Goal: Find specific page/section: Find specific page/section

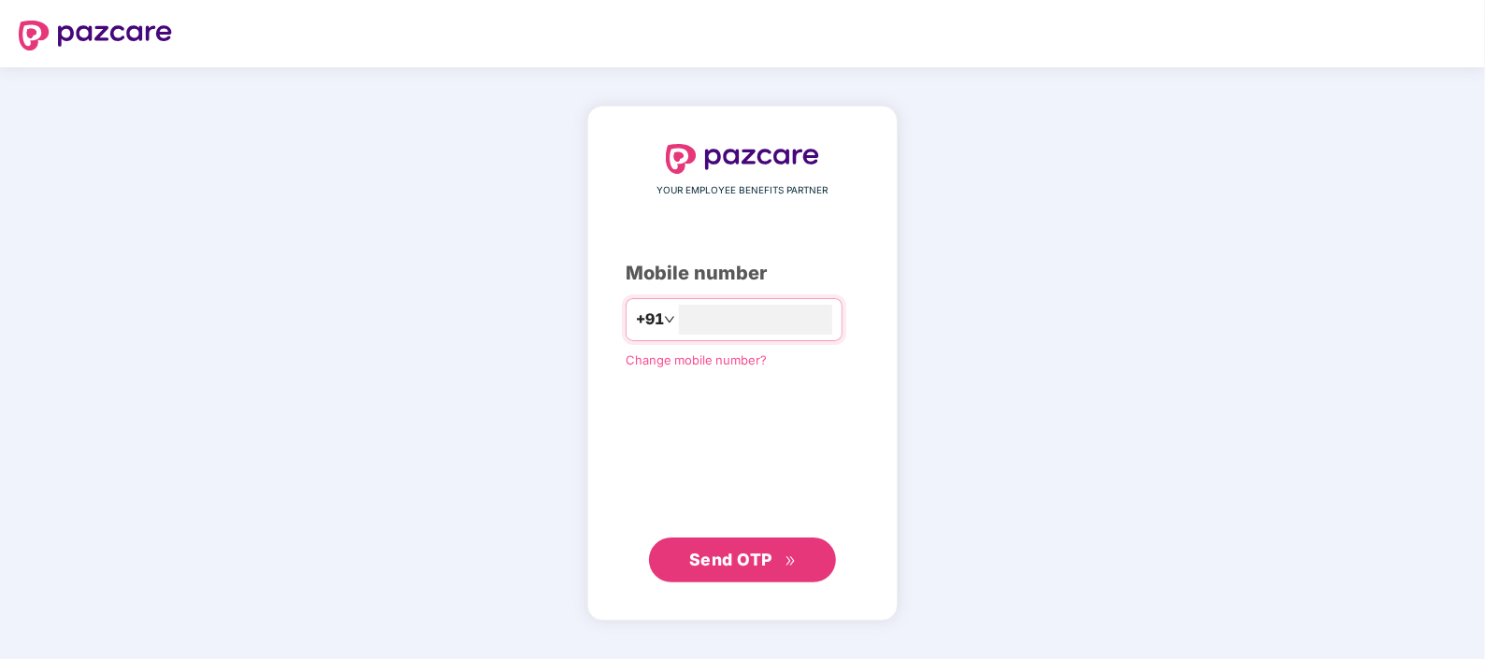
type input "*"
type input "**********"
click at [789, 569] on span "Send OTP" at bounding box center [743, 559] width 108 height 26
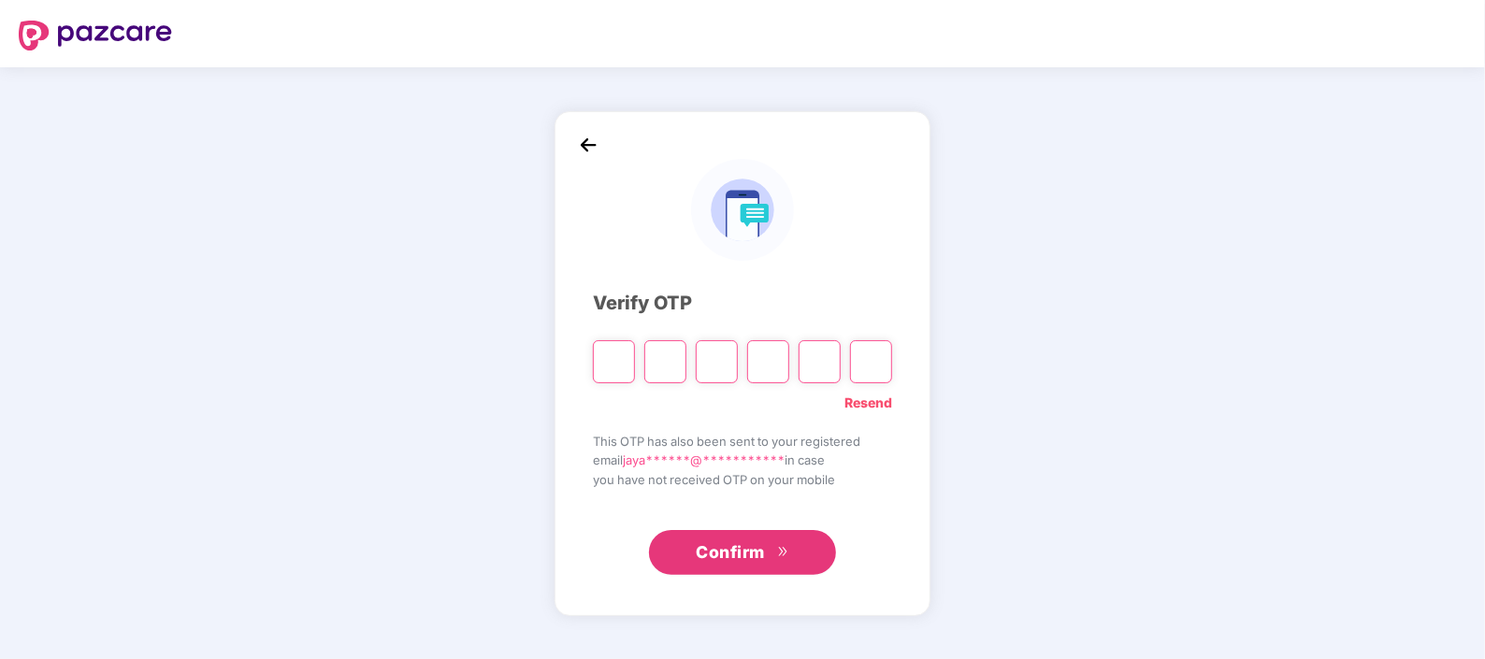
type input "*"
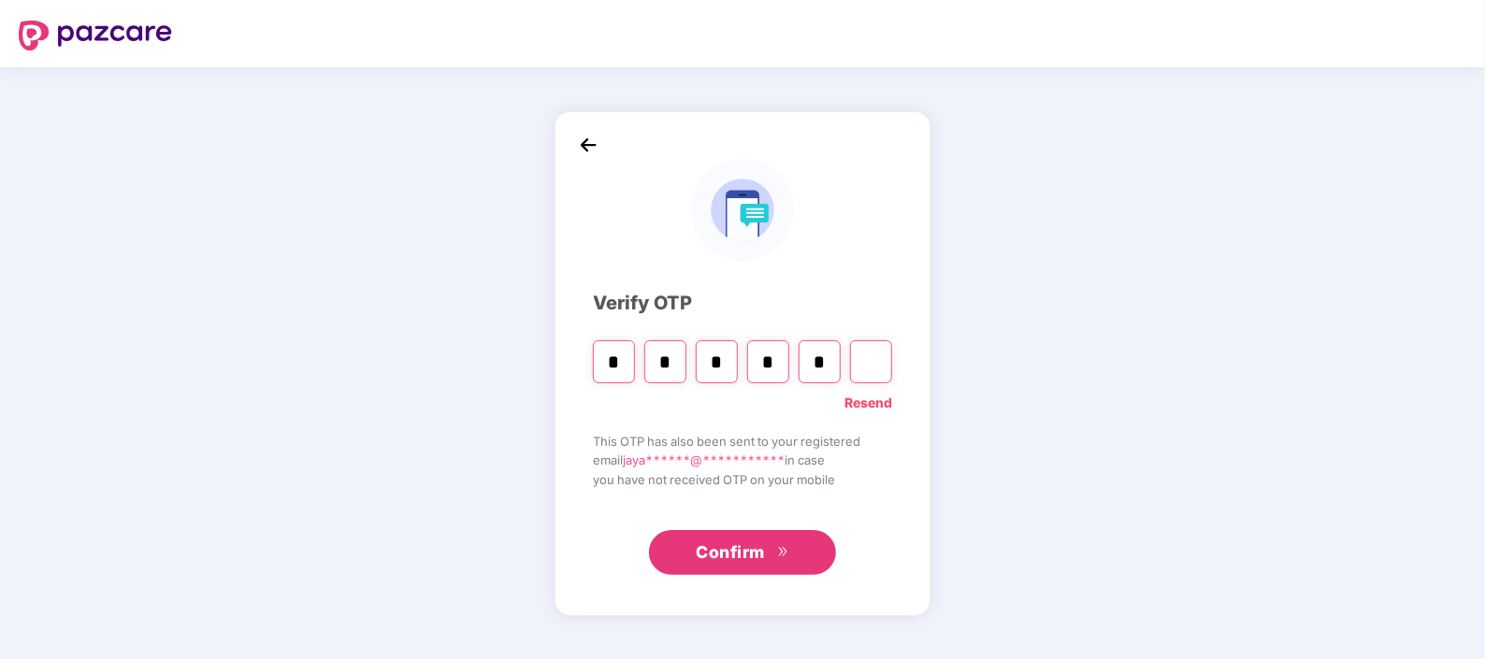
type input "*"
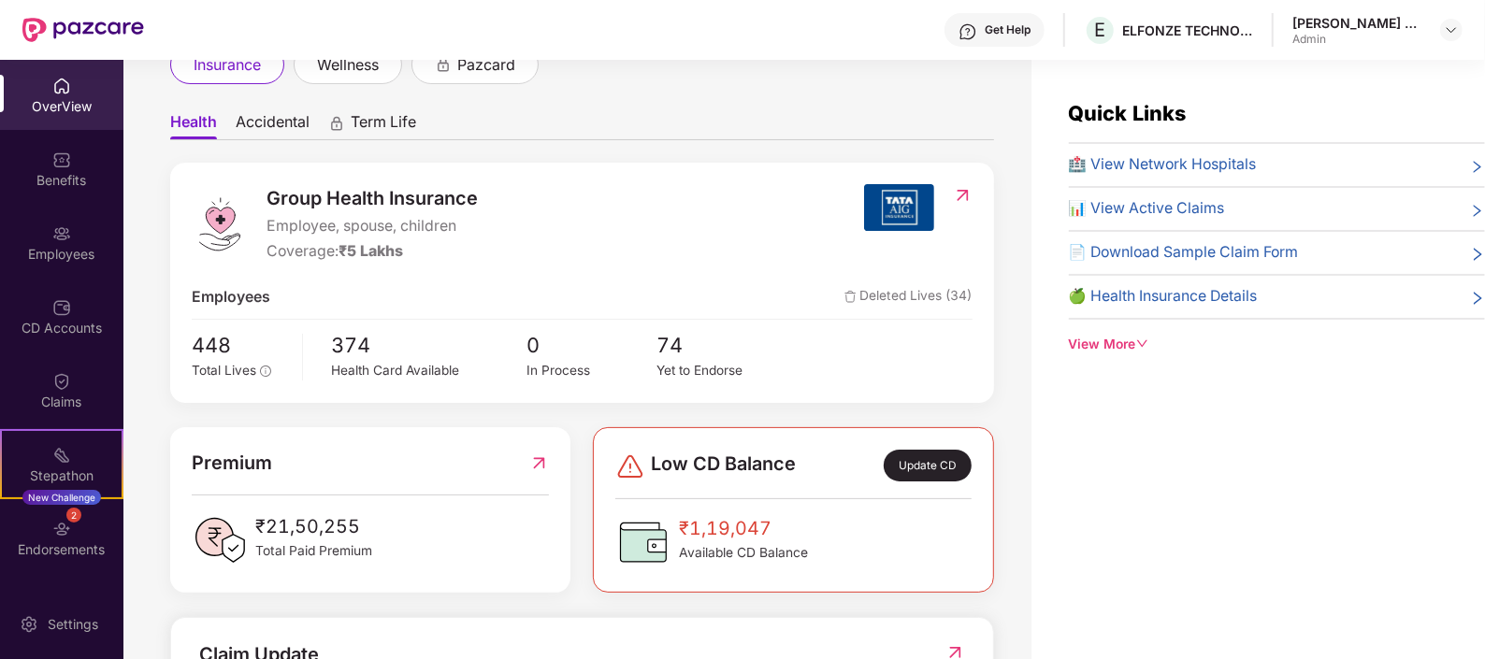
scroll to position [132, 0]
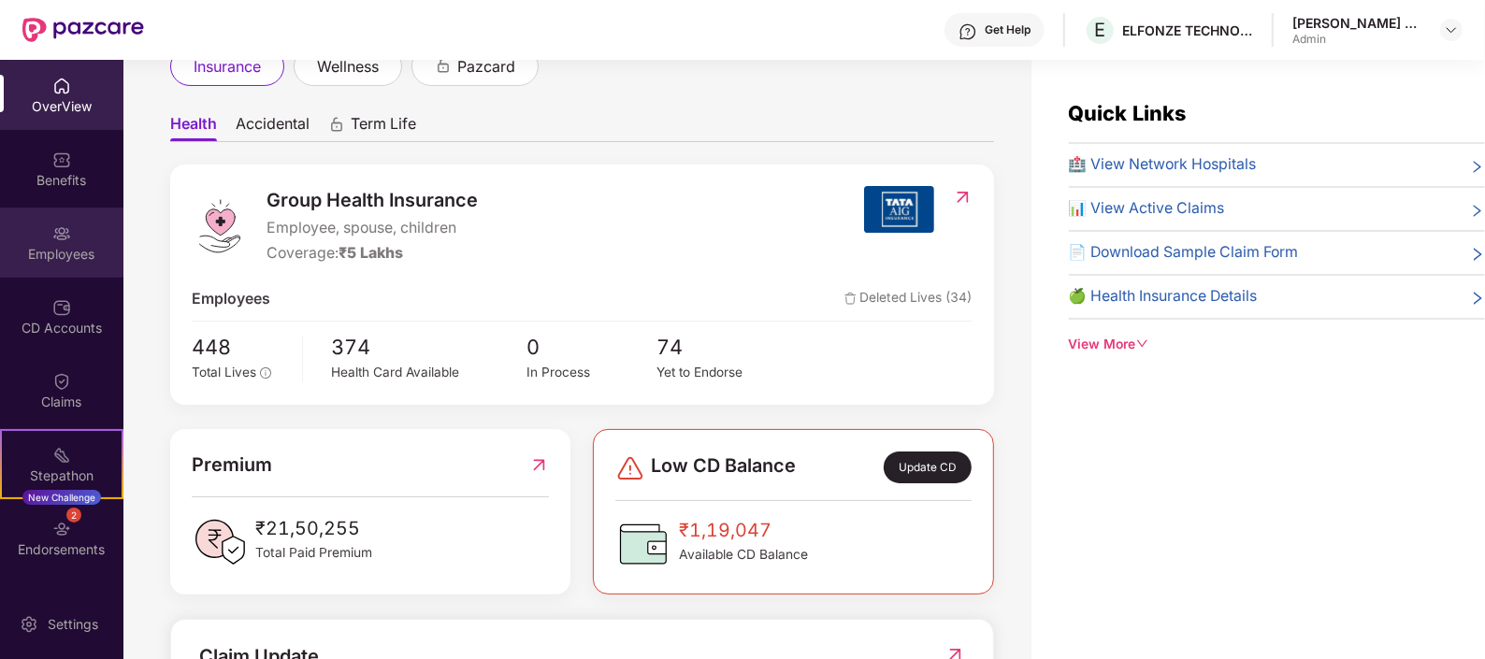
click at [74, 268] on div "Employees" at bounding box center [61, 243] width 123 height 70
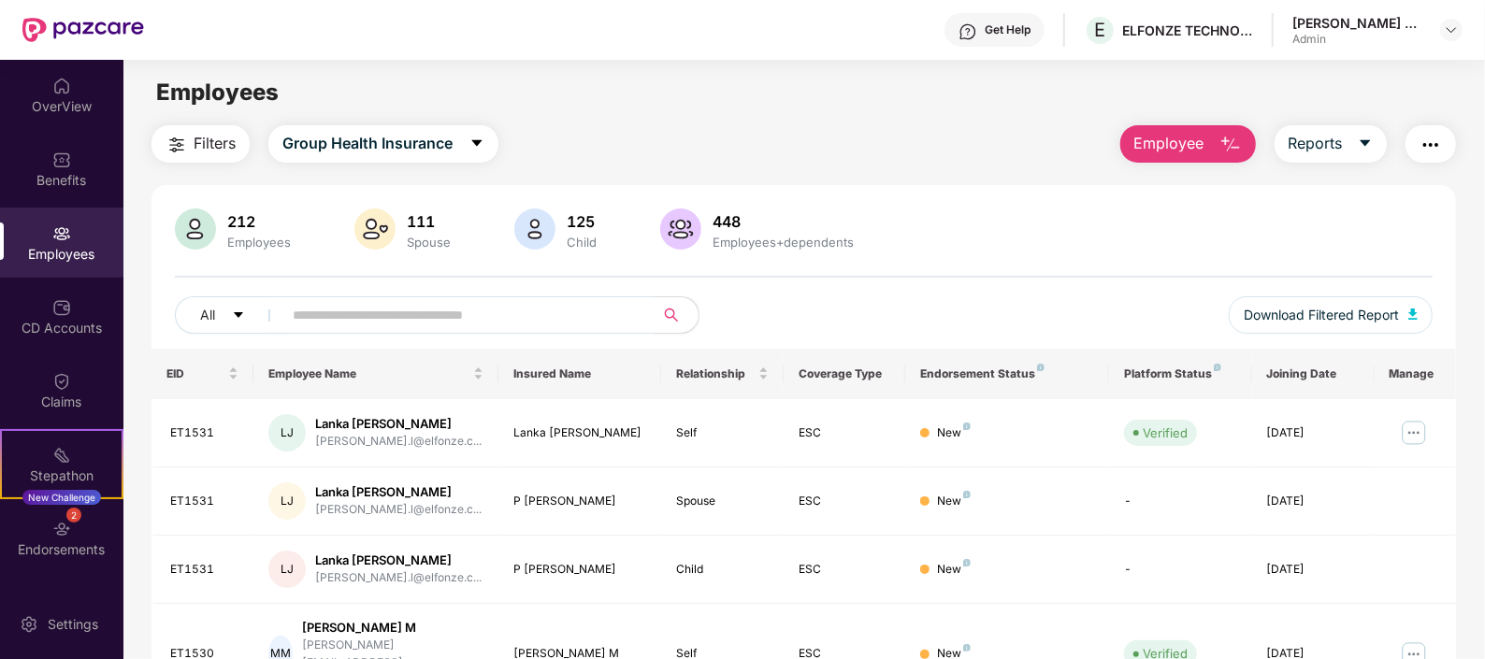
click at [460, 320] on input "text" at bounding box center [461, 315] width 336 height 28
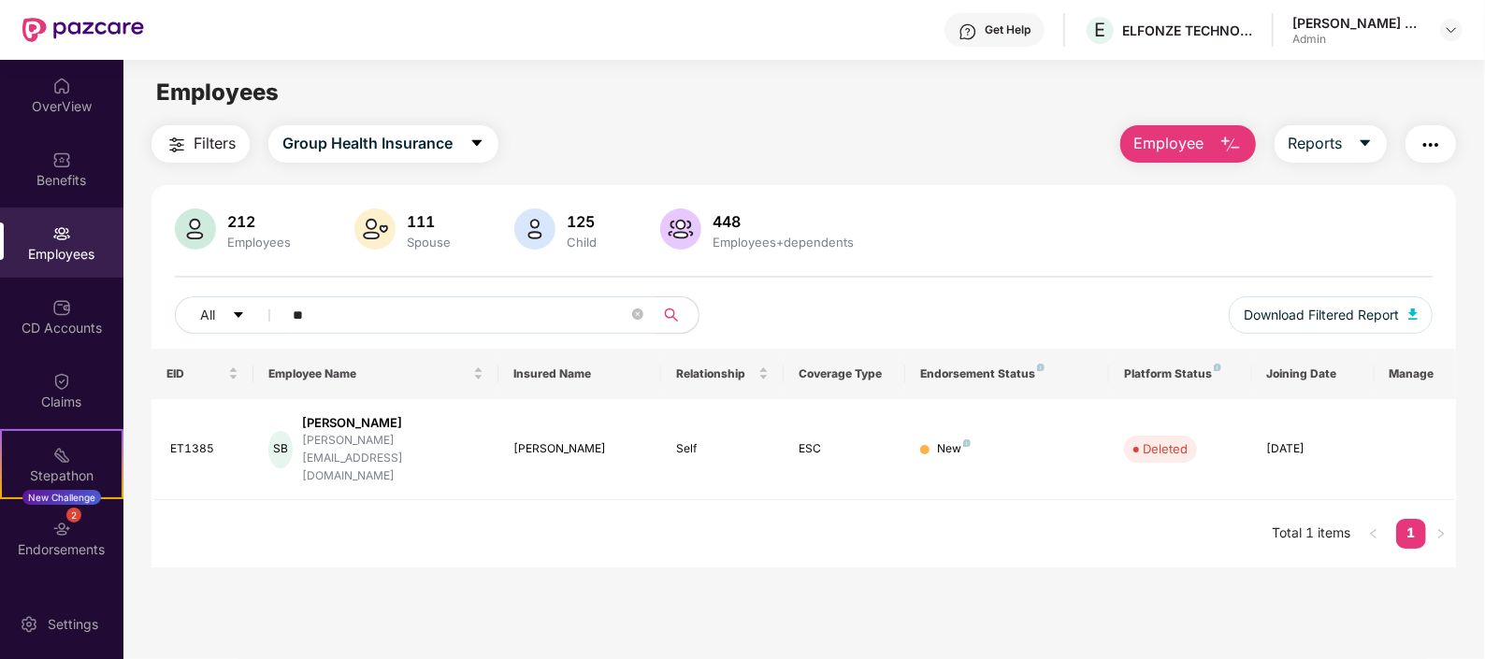
type input "*"
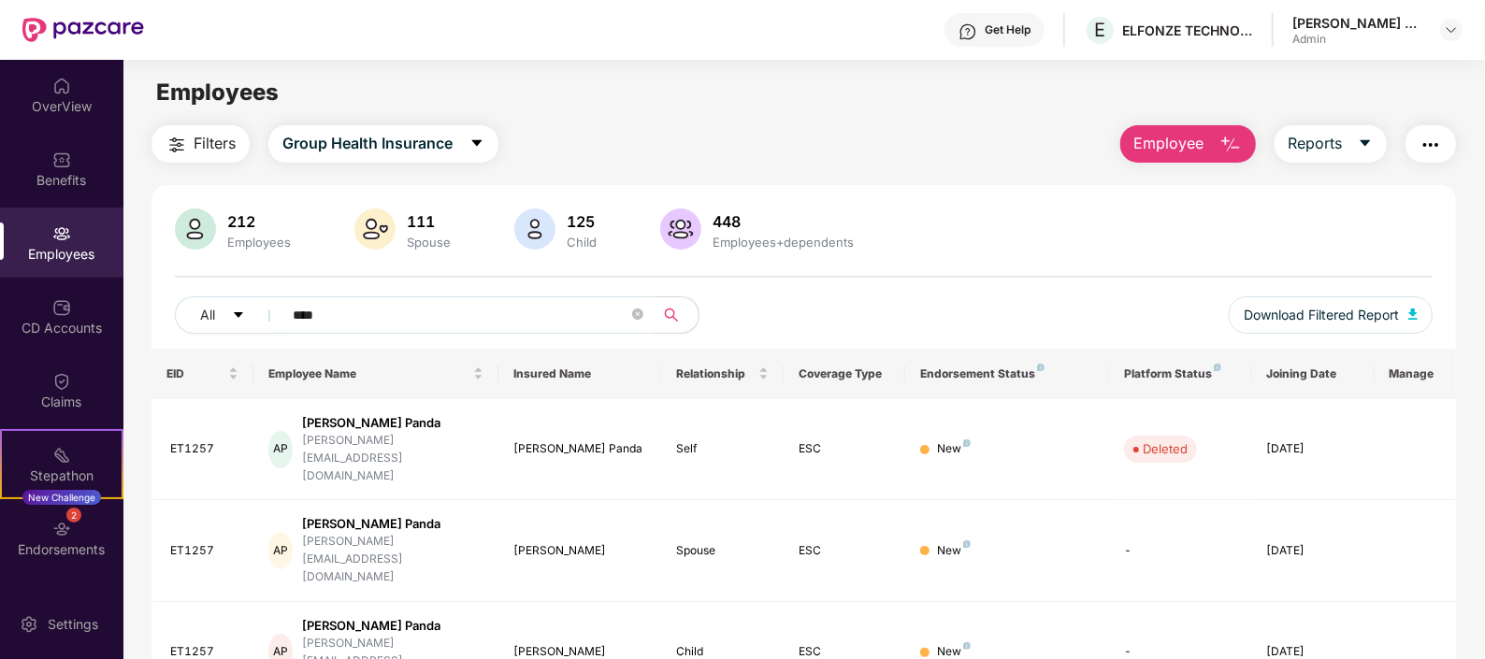
type input "****"
click at [636, 316] on icon "close-circle" at bounding box center [637, 314] width 11 height 11
